Goal: Task Accomplishment & Management: Use online tool/utility

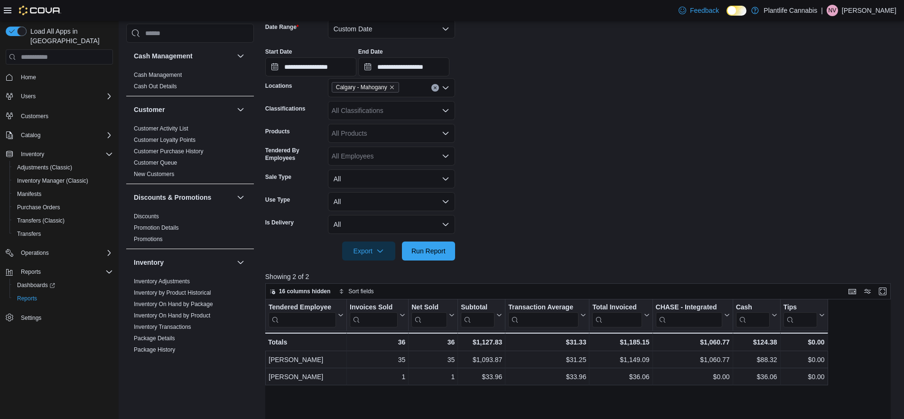
scroll to position [148, 0]
click at [430, 28] on button "Custom Date" at bounding box center [391, 28] width 127 height 19
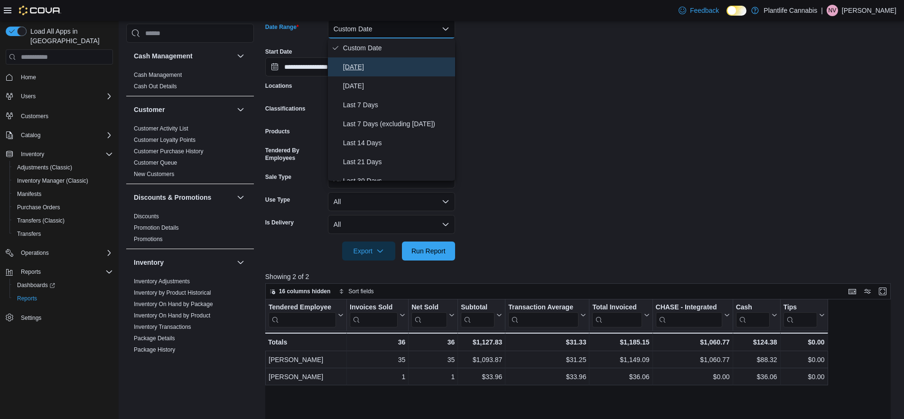
click at [386, 66] on span "[DATE]" at bounding box center [397, 66] width 108 height 11
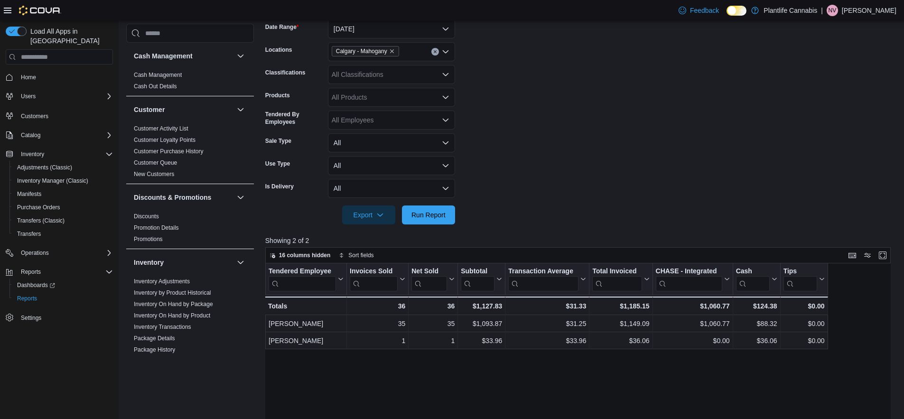
click at [591, 58] on form "Date Range [DATE] Locations [GEOGRAPHIC_DATA] - [GEOGRAPHIC_DATA] Classificatio…" at bounding box center [581, 116] width 632 height 216
click at [435, 226] on div at bounding box center [581, 229] width 632 height 11
click at [435, 221] on span "Run Report" at bounding box center [428, 214] width 42 height 19
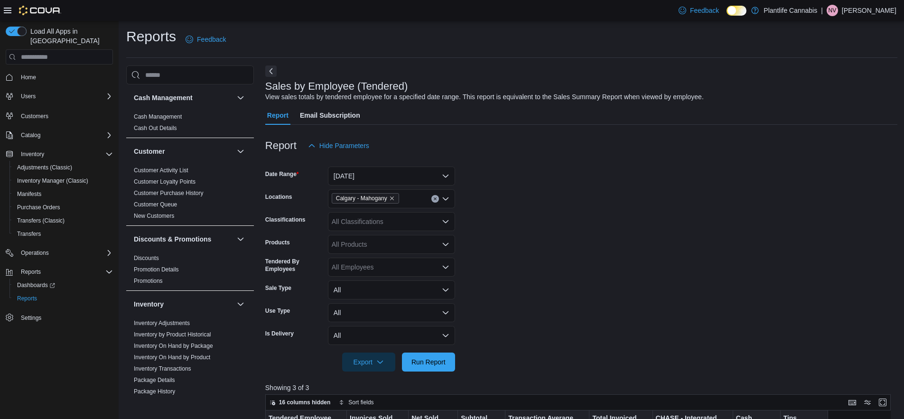
scroll to position [173, 0]
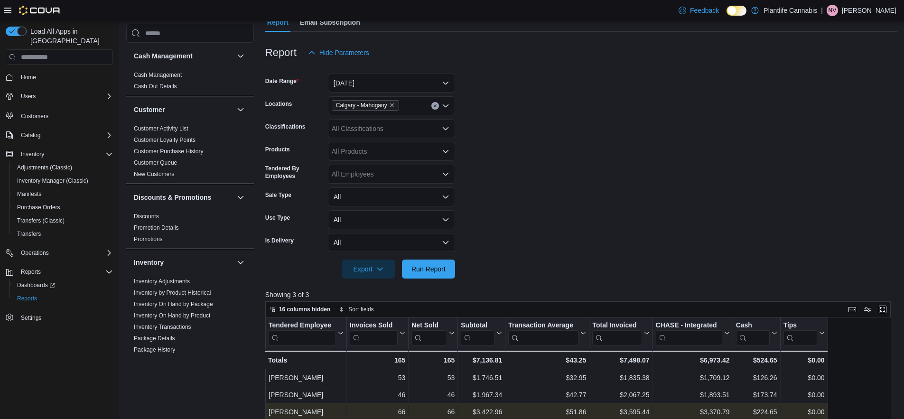
scroll to position [304, 0]
